Goal: Information Seeking & Learning: Find specific page/section

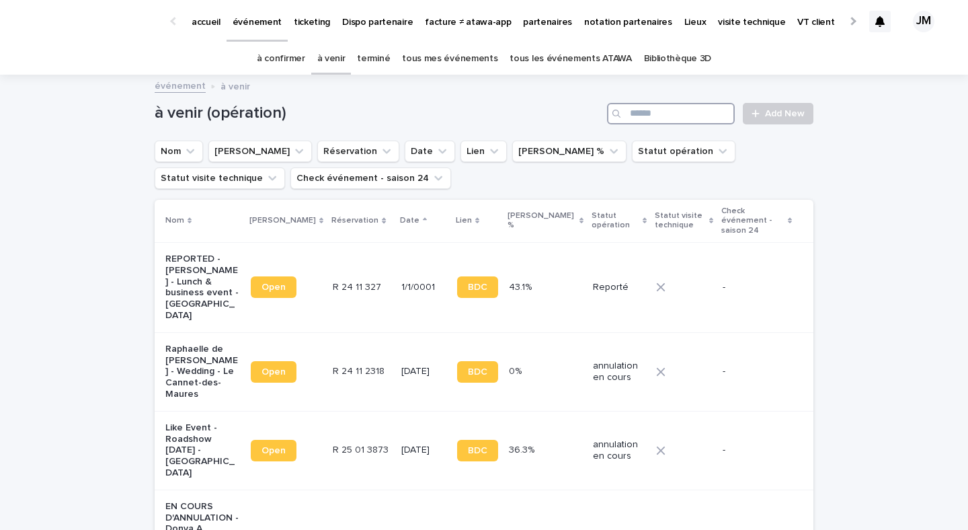
click at [708, 110] on input "Search" at bounding box center [671, 114] width 128 height 22
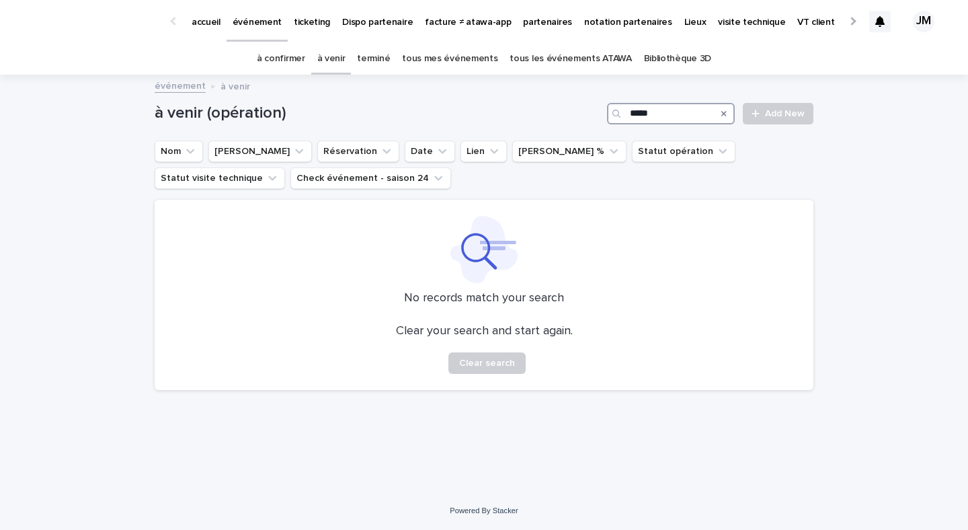
type input "*****"
click at [459, 54] on link "tous mes événements" at bounding box center [449, 59] width 95 height 32
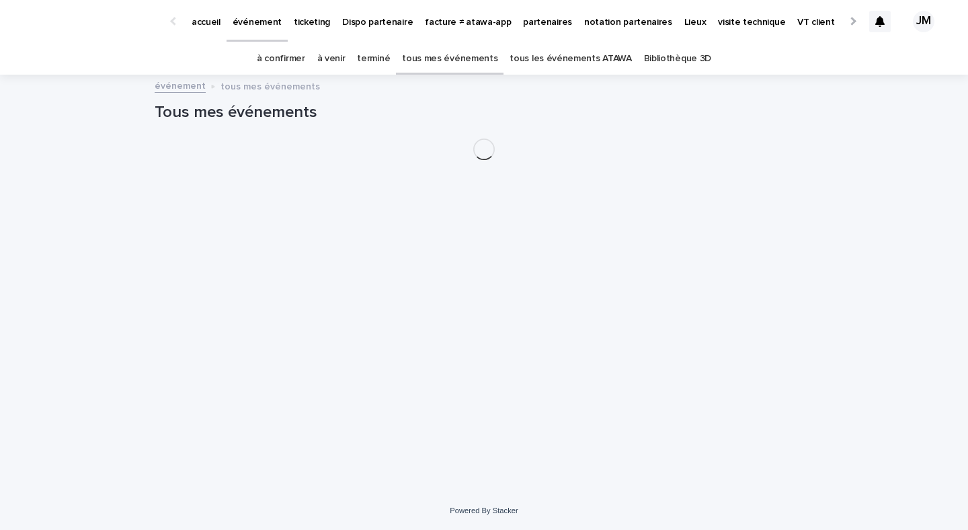
click at [562, 61] on link "tous les événements ATAWA" at bounding box center [571, 59] width 122 height 32
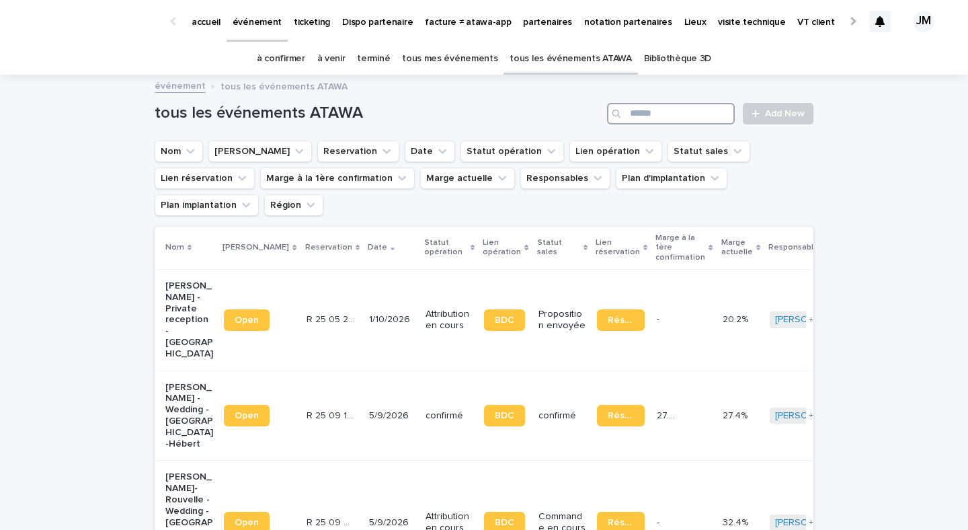
click at [667, 114] on input "Search" at bounding box center [671, 114] width 128 height 22
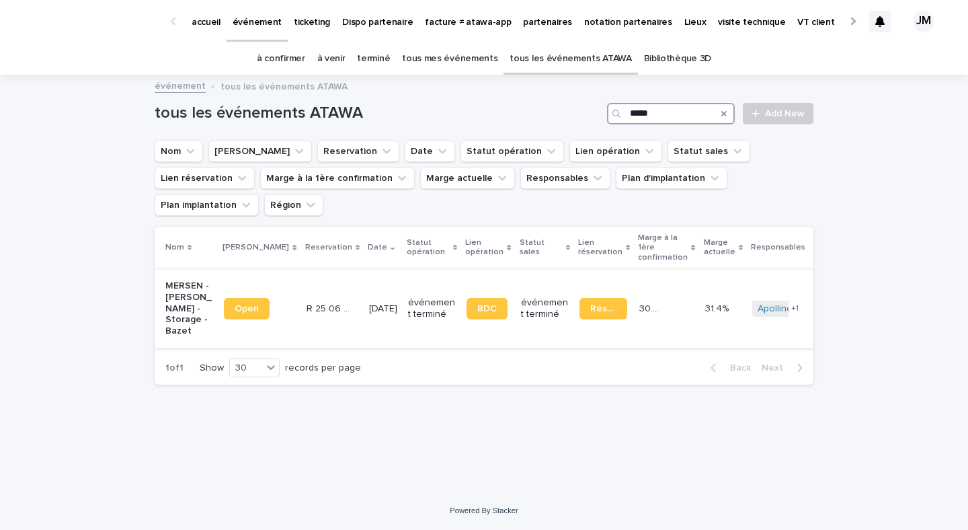
type input "*****"
click at [574, 321] on td "Réservation" at bounding box center [604, 308] width 60 height 79
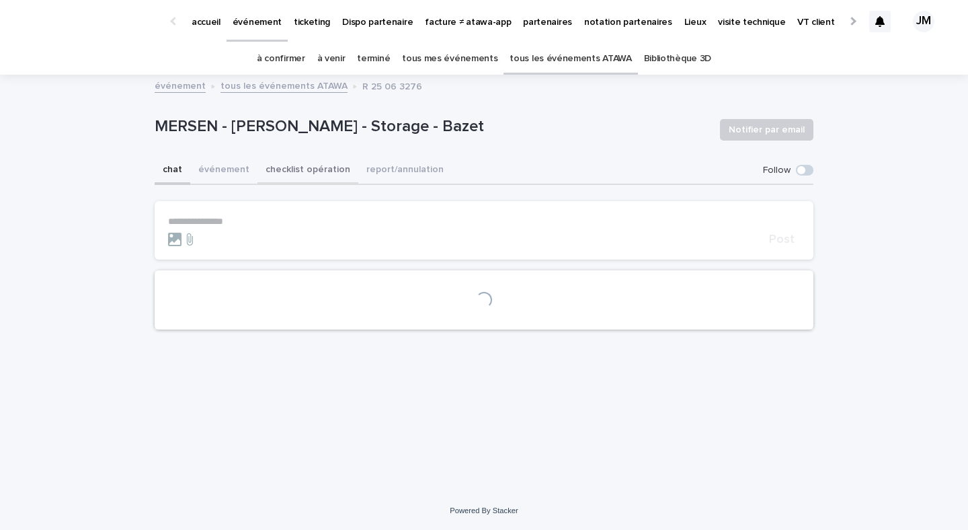
click at [306, 166] on button "checklist opération" at bounding box center [308, 171] width 101 height 28
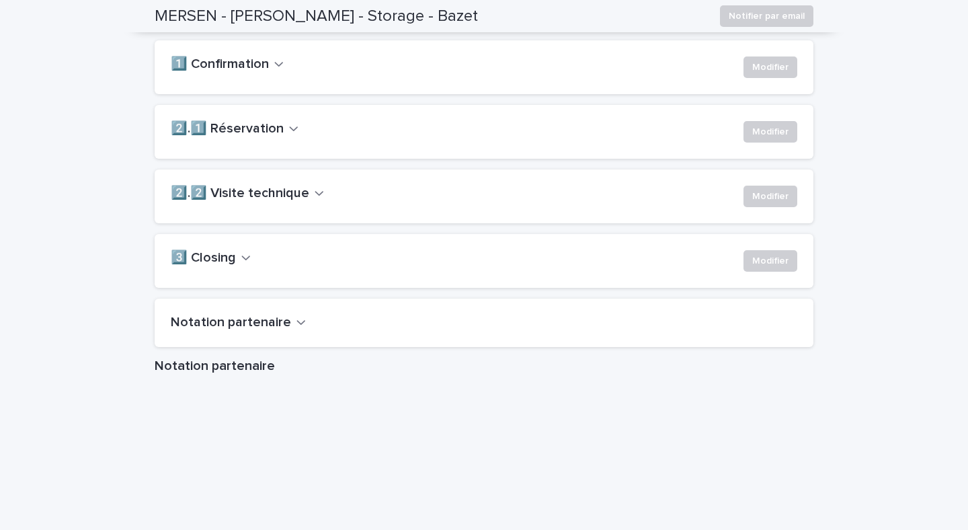
scroll to position [956, 0]
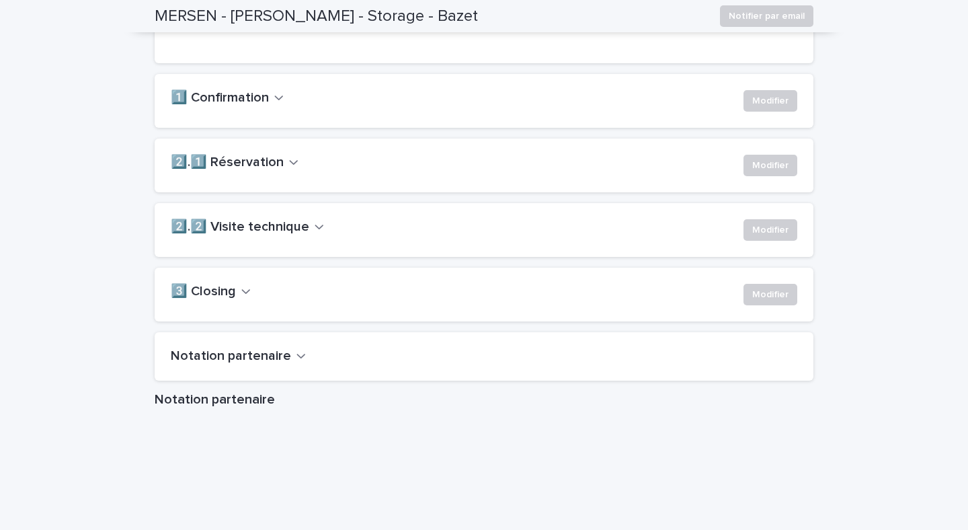
click at [255, 106] on h2 "1️⃣ Confirmation" at bounding box center [220, 98] width 98 height 16
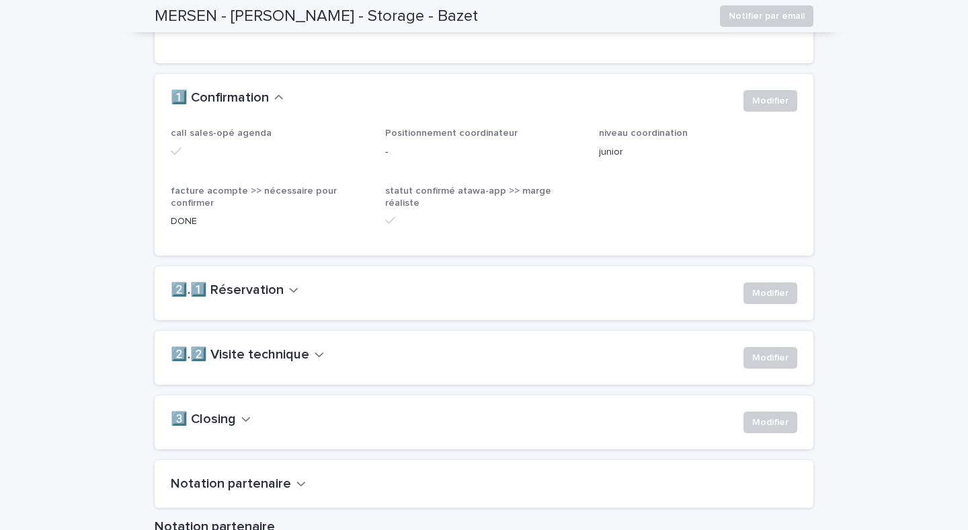
click at [250, 299] on h2 "2️⃣.1️⃣ Réservation" at bounding box center [227, 290] width 113 height 16
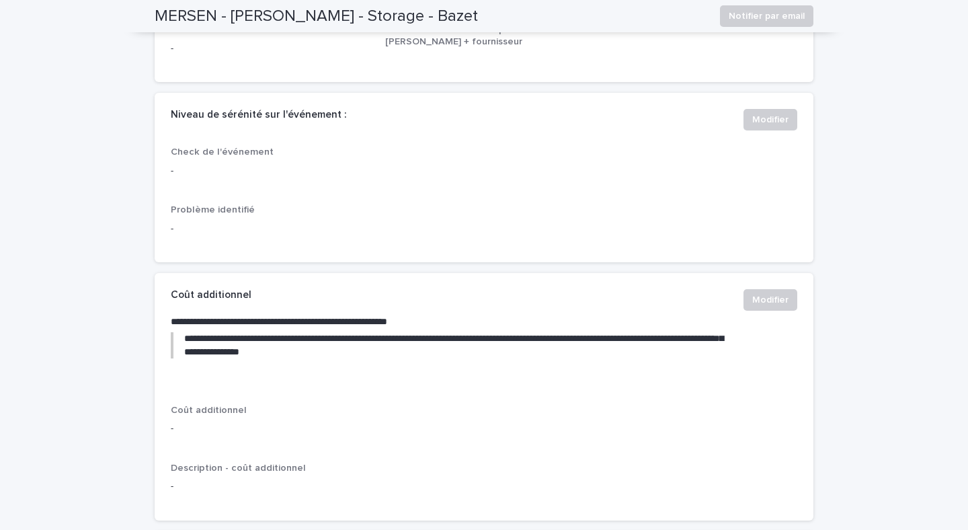
scroll to position [0, 0]
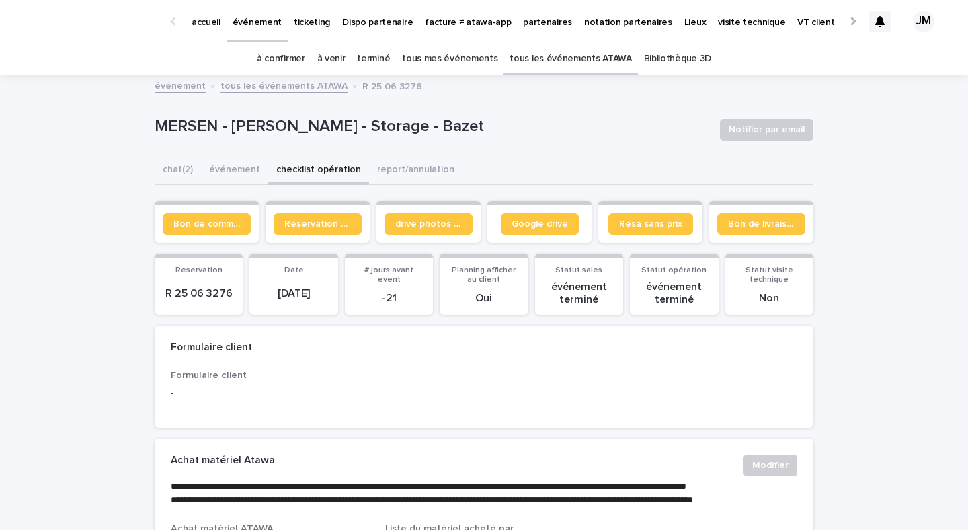
drag, startPoint x: 505, startPoint y: 138, endPoint x: 112, endPoint y: 122, distance: 393.0
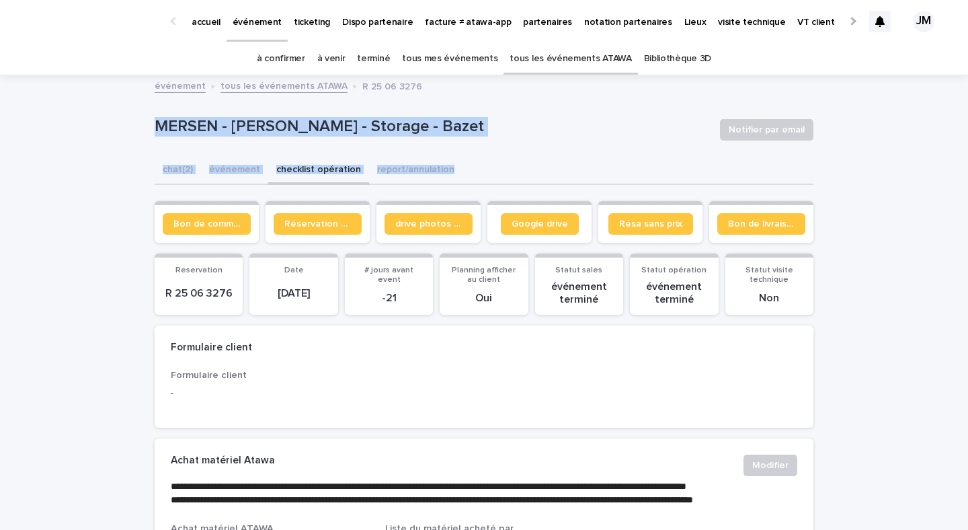
drag, startPoint x: 108, startPoint y: 124, endPoint x: 533, endPoint y: 172, distance: 427.6
click at [519, 147] on div "MERSEN - Cheick Tidiane Sylla - Storage - Bazet Notifier par email" at bounding box center [484, 130] width 659 height 54
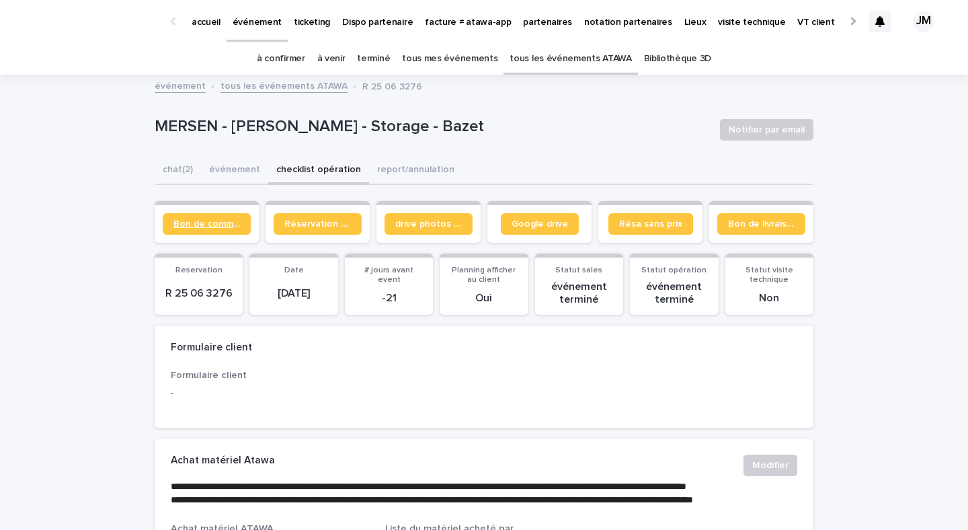
click at [196, 214] on link "Bon de commande" at bounding box center [207, 224] width 88 height 22
click at [293, 62] on link "à confirmer" at bounding box center [281, 59] width 48 height 32
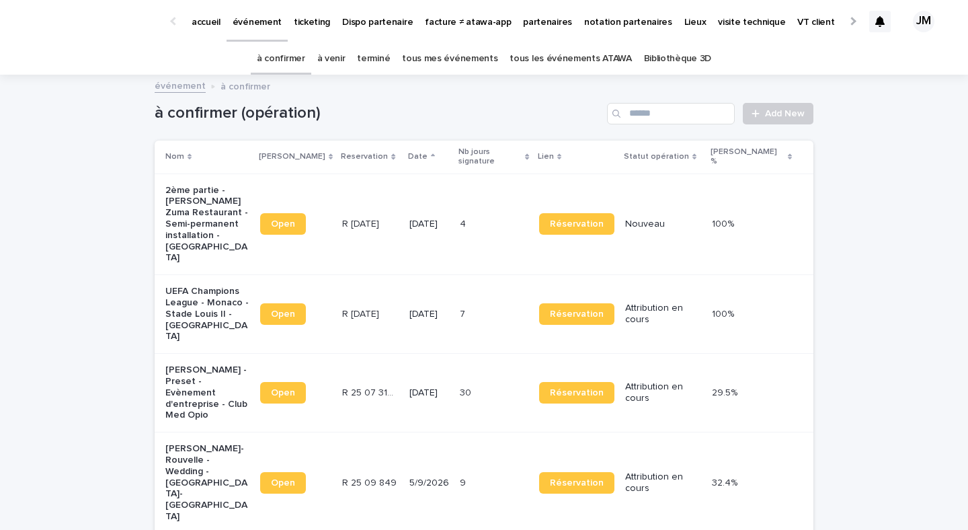
click at [406, 297] on td "[DATE]" at bounding box center [429, 314] width 50 height 79
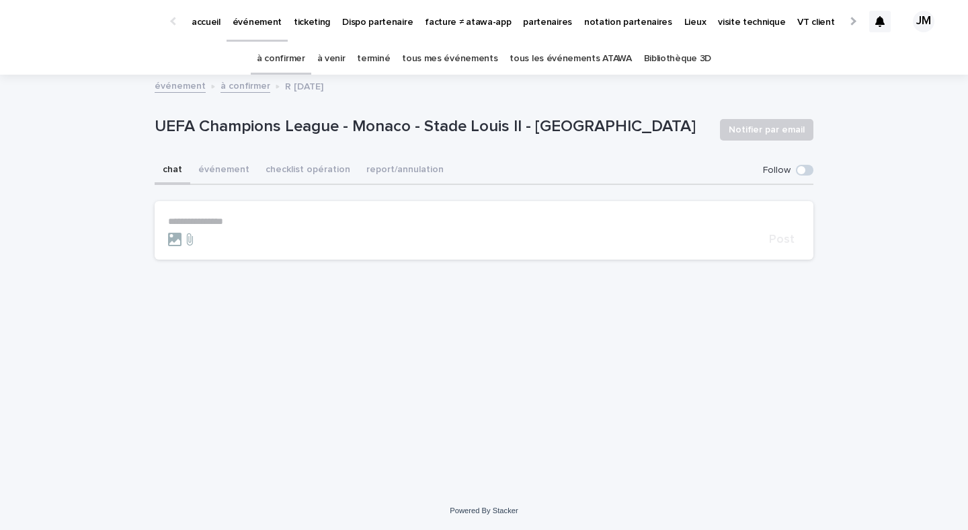
click at [297, 58] on link "à confirmer" at bounding box center [281, 59] width 48 height 32
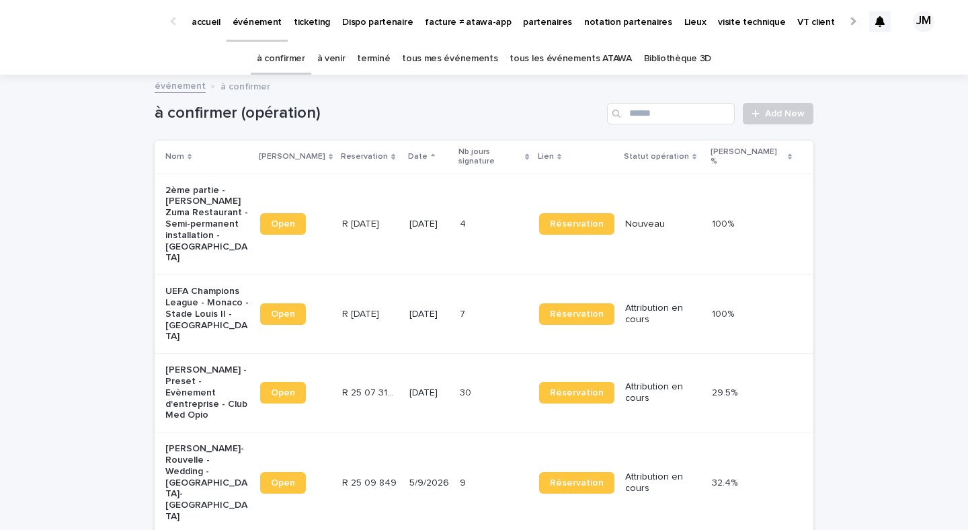
click at [336, 69] on link "à venir" at bounding box center [331, 59] width 28 height 32
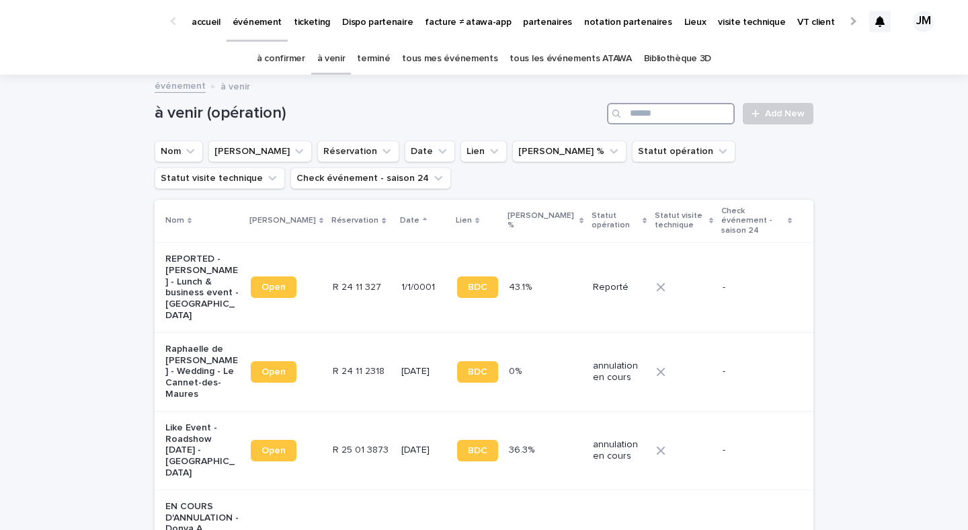
click at [650, 122] on input "Search" at bounding box center [671, 114] width 128 height 22
type input "*"
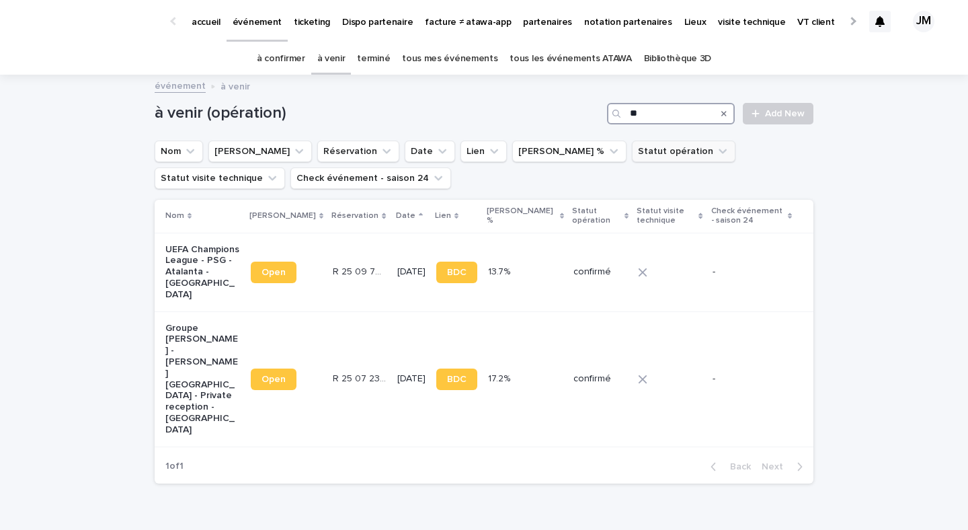
type input "*"
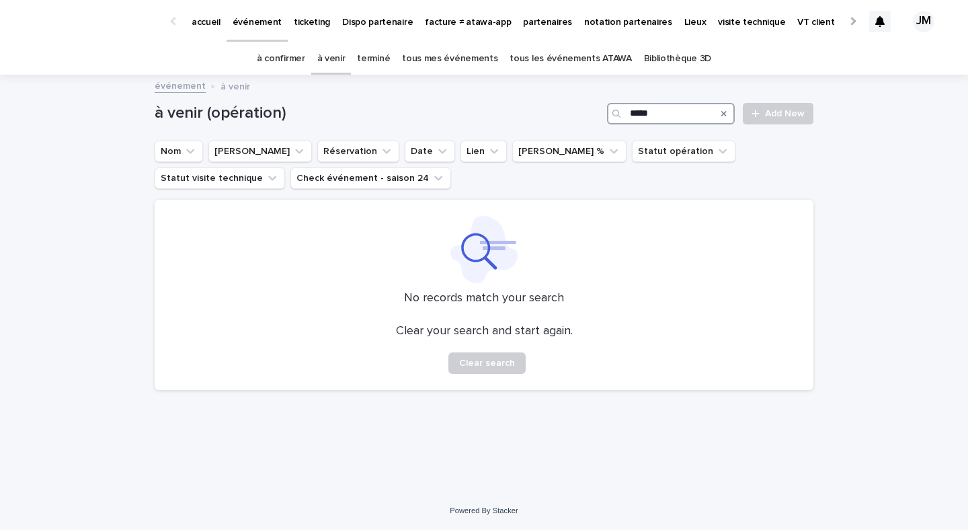
type input "*****"
click at [293, 59] on link "à confirmer" at bounding box center [281, 59] width 48 height 32
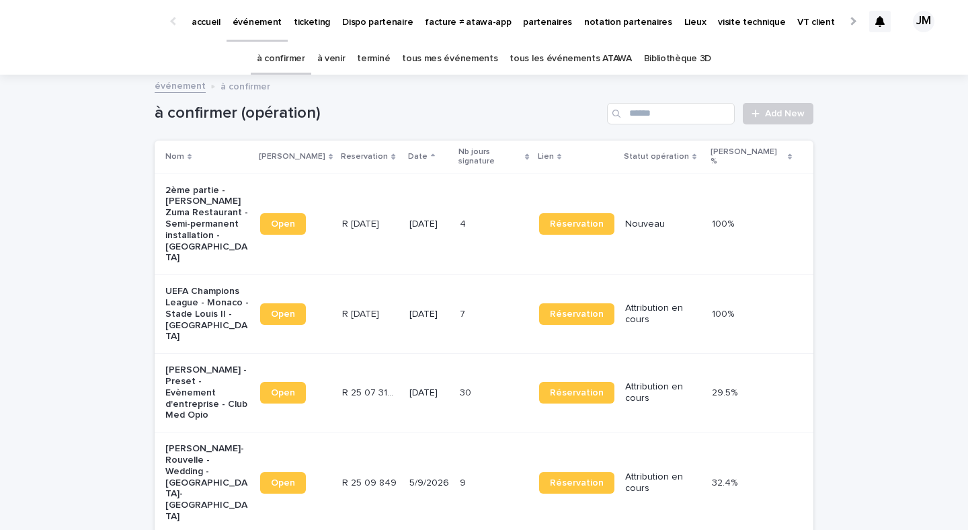
click at [382, 56] on link "terminé" at bounding box center [373, 59] width 33 height 32
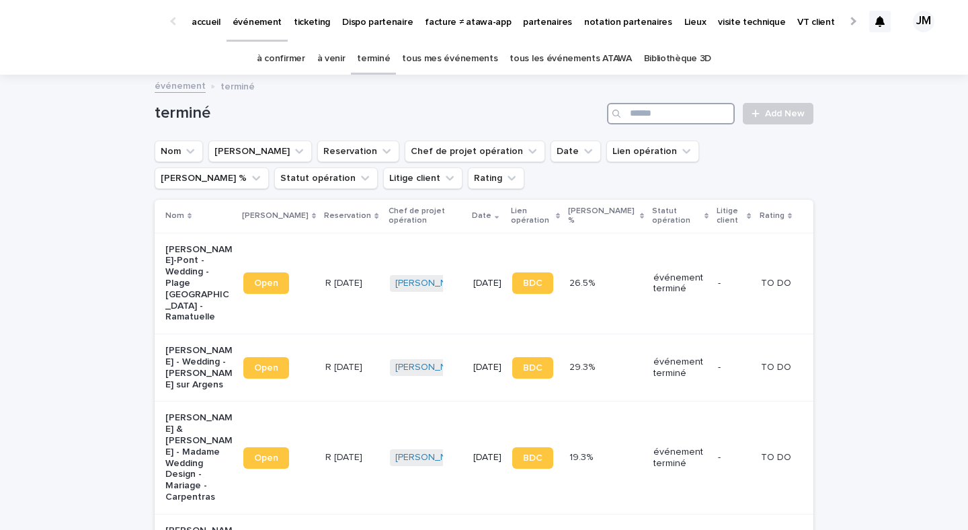
click at [682, 110] on input "Search" at bounding box center [671, 114] width 128 height 22
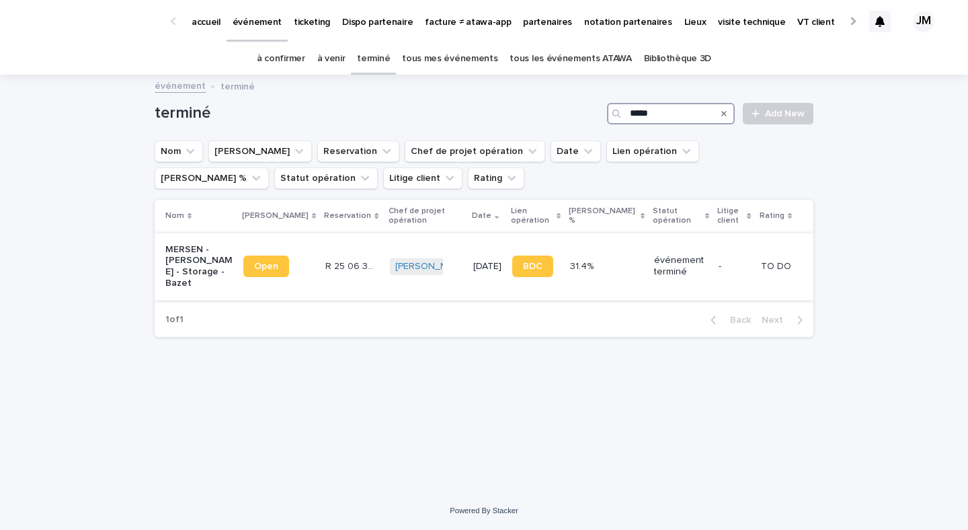
type input "*****"
click at [440, 297] on td "Julia Majerus + 0" at bounding box center [426, 266] width 83 height 67
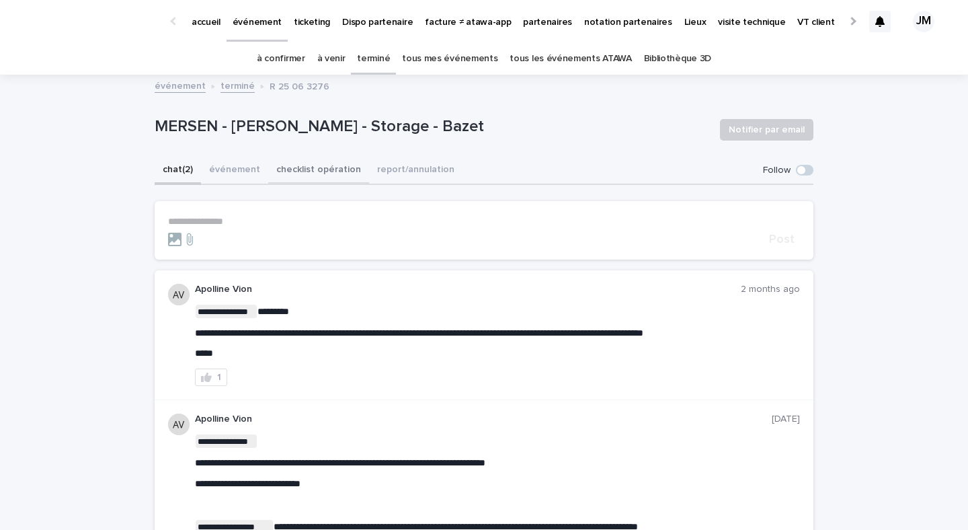
click at [280, 177] on button "checklist opération" at bounding box center [318, 171] width 101 height 28
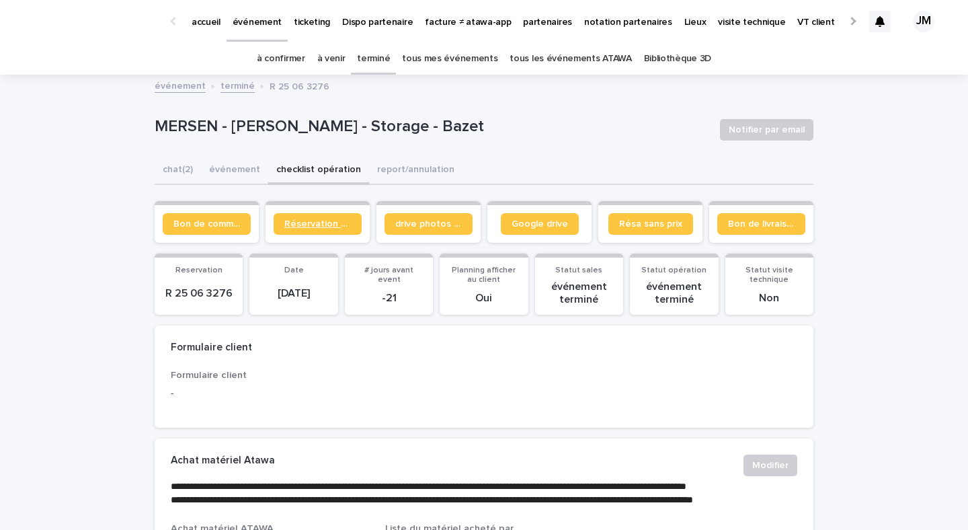
click at [313, 225] on span "Réservation client" at bounding box center [317, 223] width 67 height 9
click at [567, 64] on link "tous les événements ATAWA" at bounding box center [571, 59] width 122 height 32
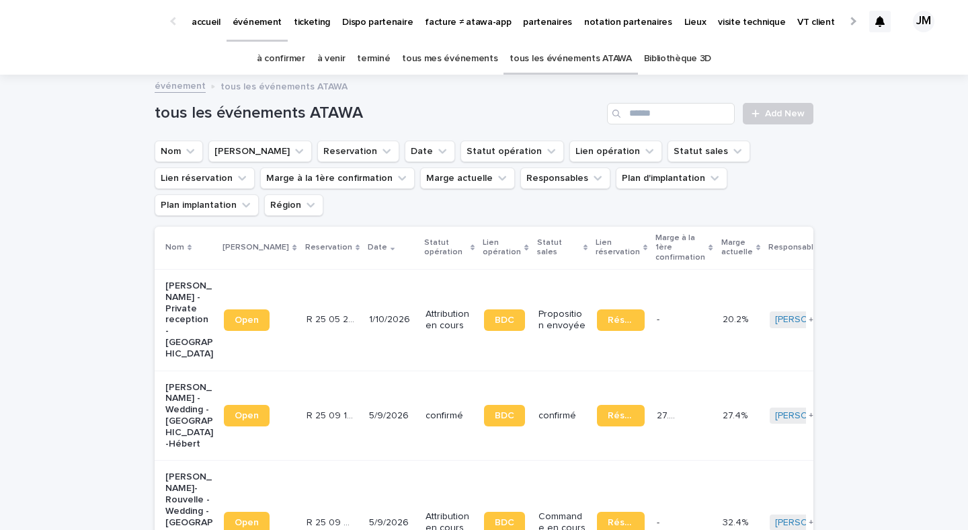
click at [527, 11] on p "partenaires" at bounding box center [547, 14] width 49 height 28
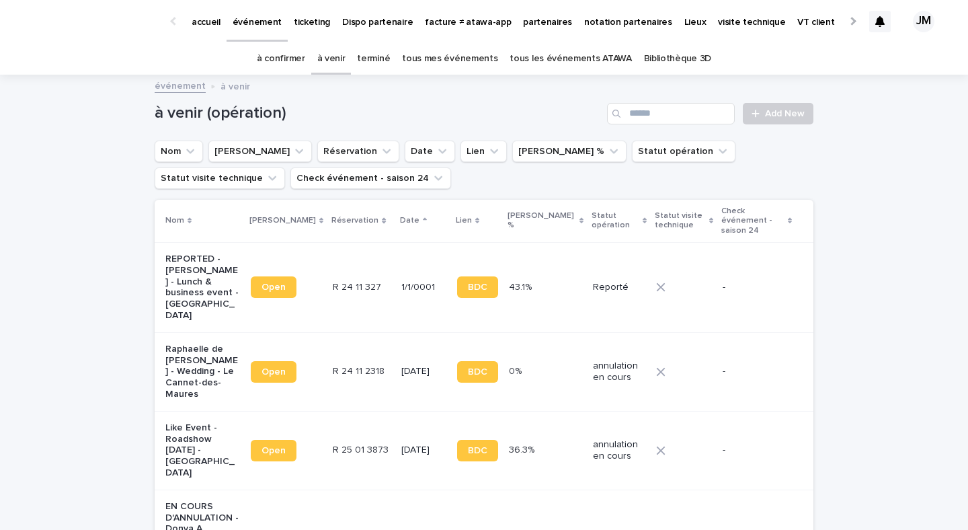
click at [280, 60] on link "à confirmer" at bounding box center [281, 59] width 48 height 32
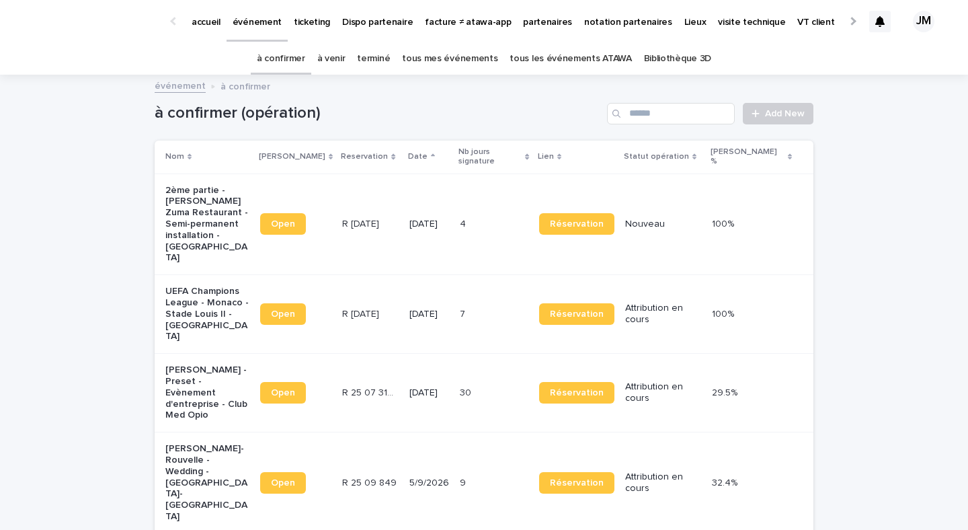
click at [545, 26] on p "partenaires" at bounding box center [547, 14] width 49 height 28
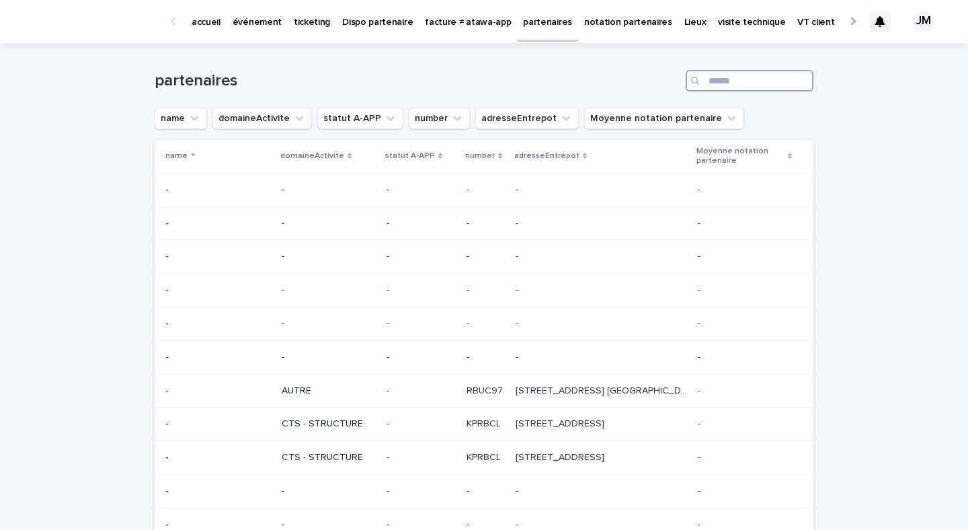
click at [724, 85] on input "Search" at bounding box center [750, 81] width 128 height 22
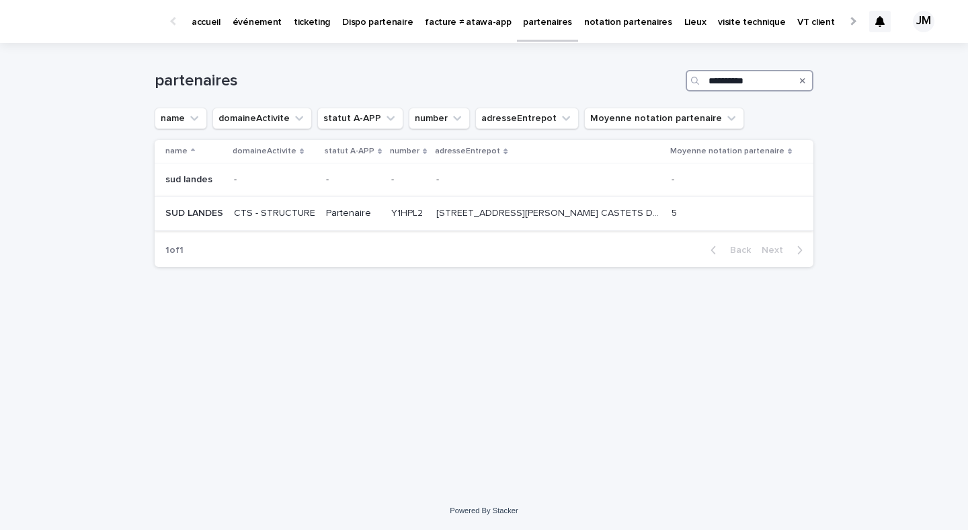
type input "**********"
click at [428, 211] on td "Y1HPL2 Y1HPL2" at bounding box center [408, 214] width 45 height 34
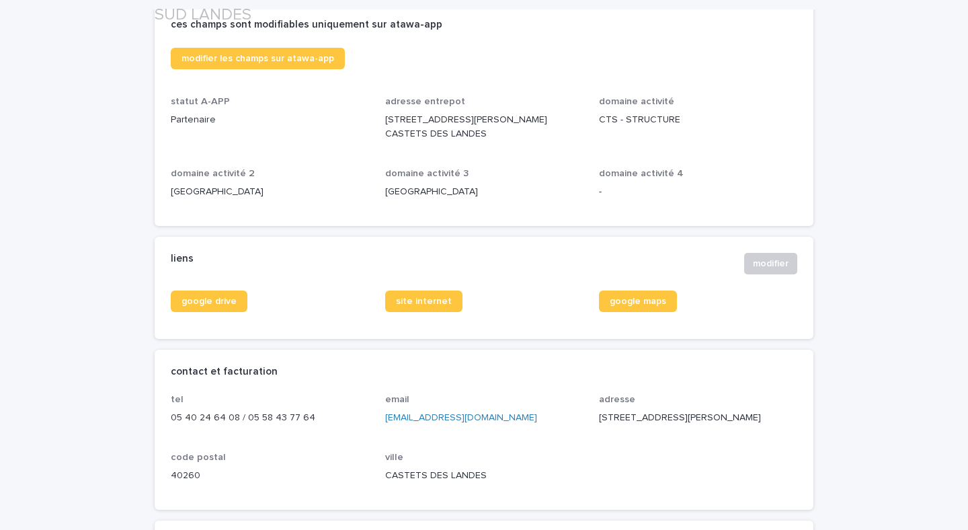
scroll to position [360, 0]
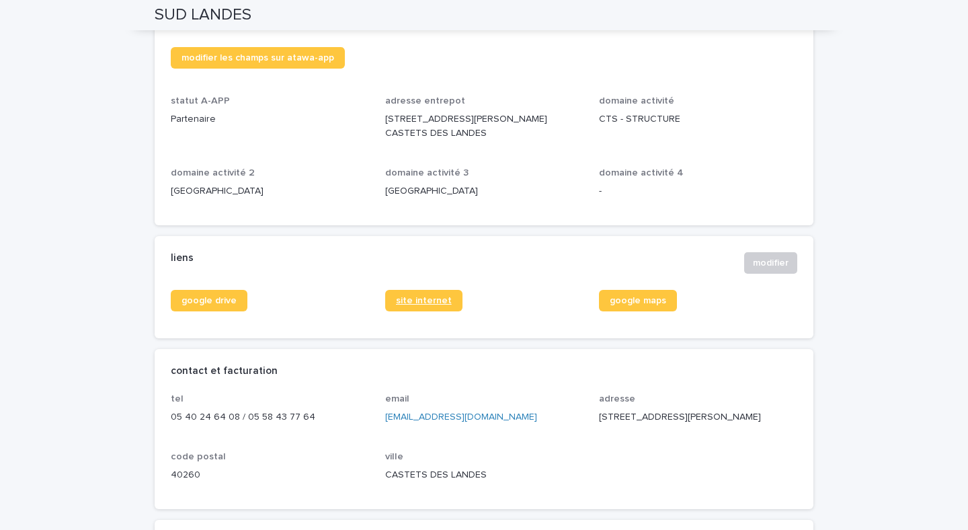
click at [421, 301] on span "site internet" at bounding box center [424, 300] width 56 height 9
